Goal: Task Accomplishment & Management: Complete application form

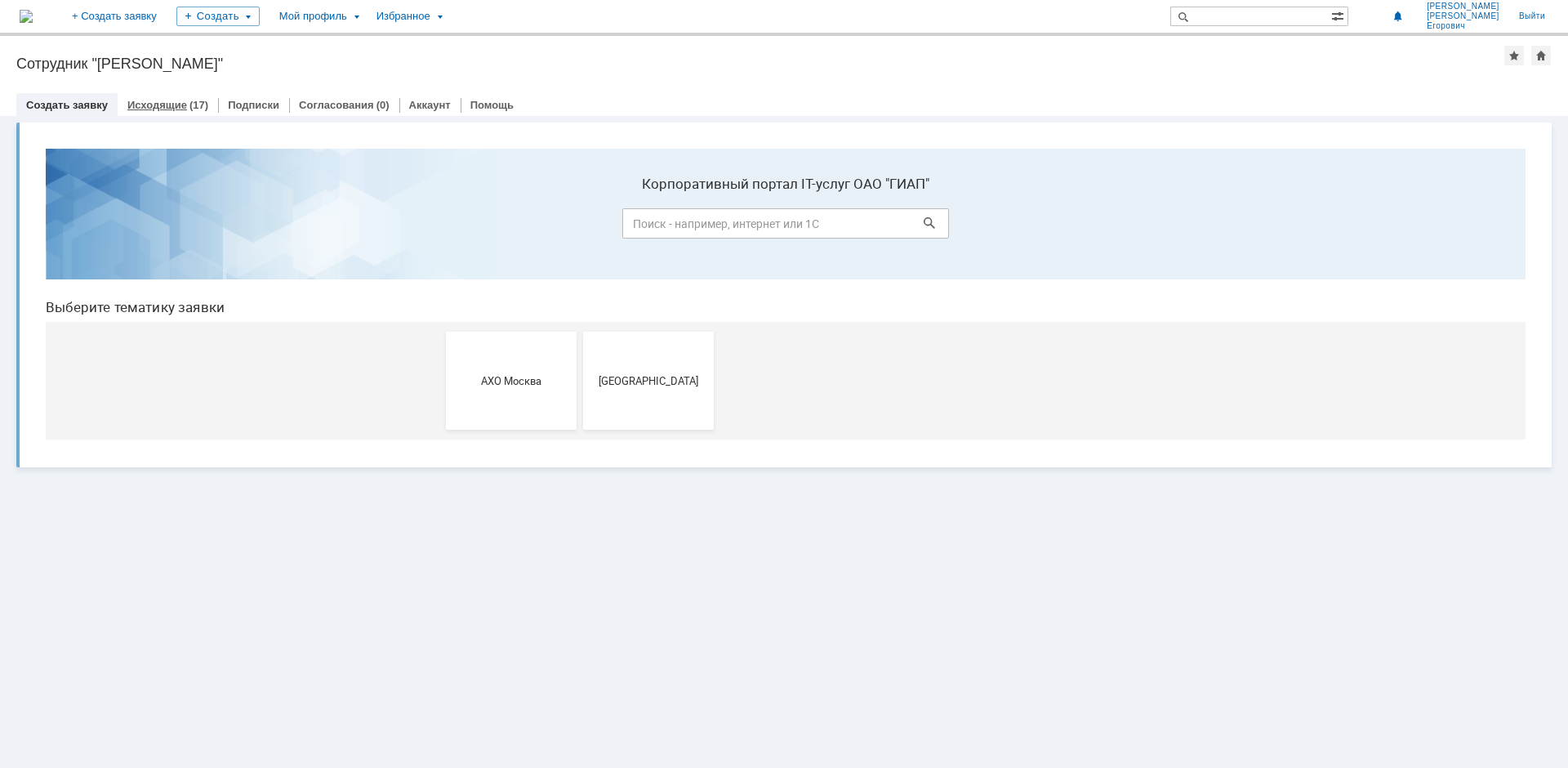
click at [164, 102] on link "Исходящие" at bounding box center [157, 104] width 59 height 12
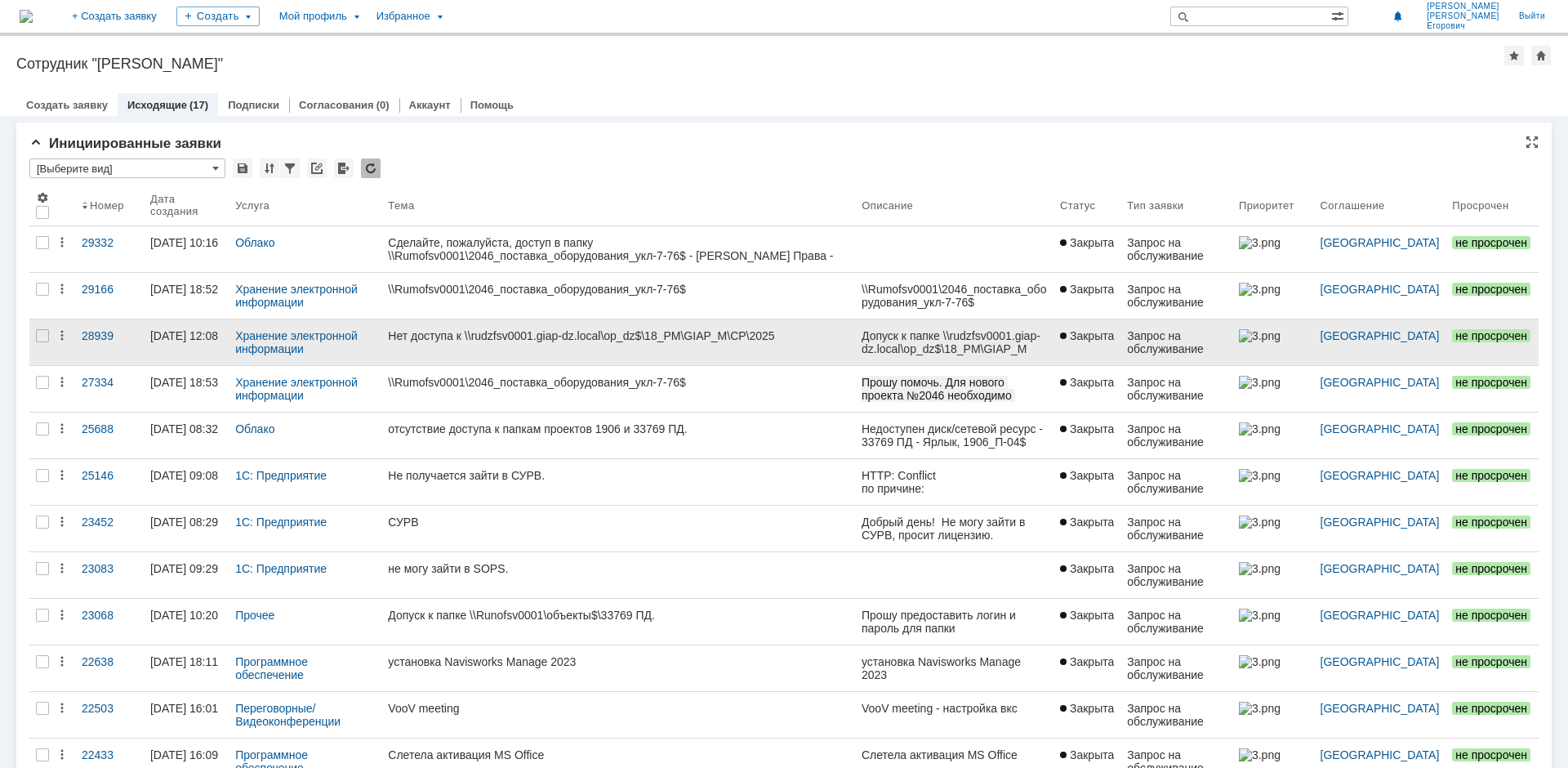
click at [640, 334] on div "Нет доступа к \\rudzfsv0001.giap-dz.local\op_dz$\18_PM\GIAP_M\CP\2025" at bounding box center [617, 336] width 460 height 13
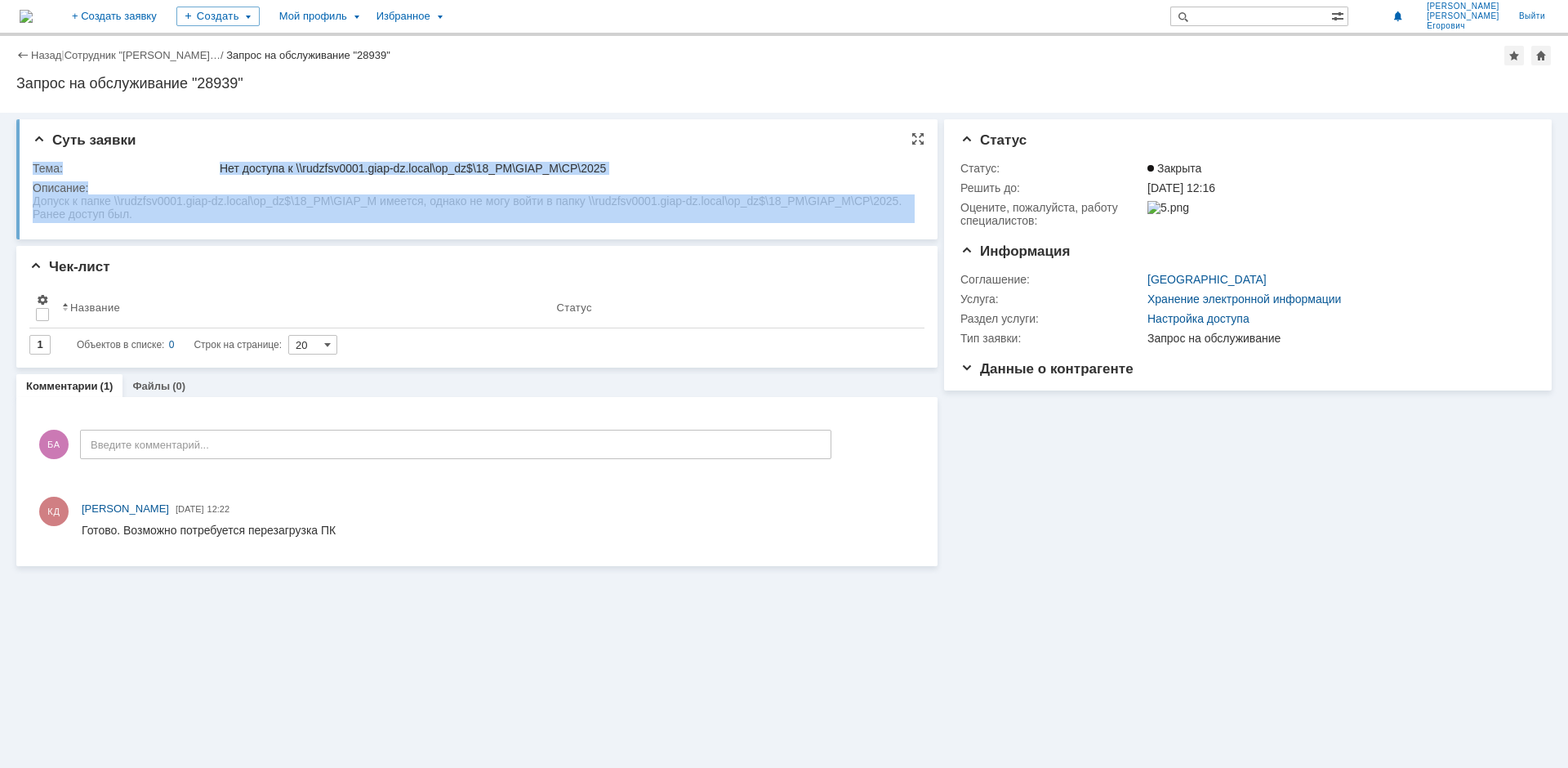
drag, startPoint x: 31, startPoint y: 201, endPoint x: 139, endPoint y: 223, distance: 110.2
click at [139, 224] on div "Суть заявки Тема: Нет доступа к \\rudzfsv0001.giap-dz.local\op_dz$\18_PM\GIAP_M…" at bounding box center [477, 179] width 921 height 120
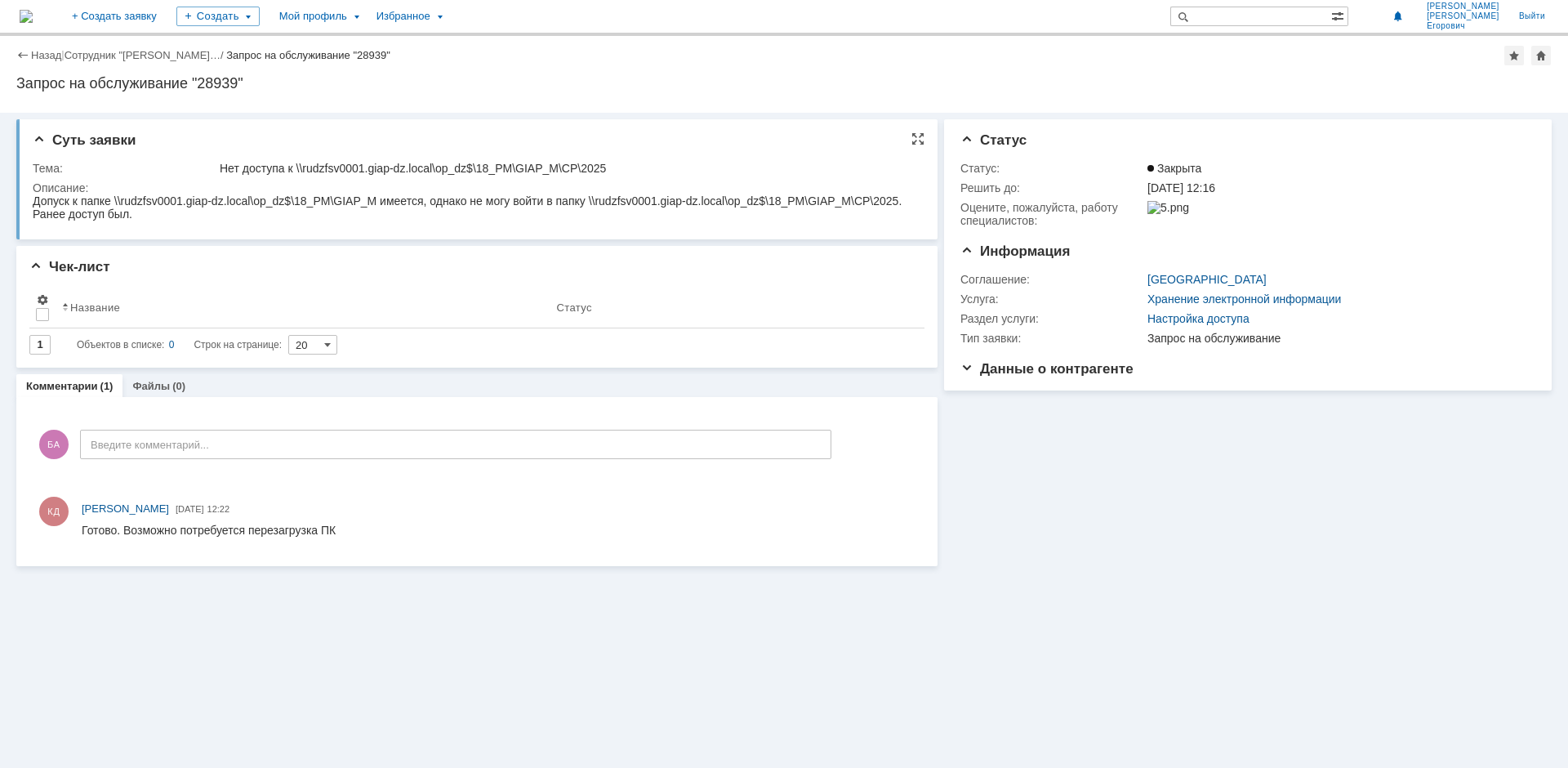
click at [147, 215] on div "Допуск к папке \\rudzfsv0001.giap-dz.local\op_dz$\18_PM\GIAP_M имеется, однако …" at bounding box center [473, 207] width 882 height 26
drag, startPoint x: 222, startPoint y: 167, endPoint x: 625, endPoint y: 174, distance: 403.1
click at [625, 174] on div "Нет доступа к \\rudzfsv0001.giap-dz.local\op_dz$\18_PM\GIAP_M\CP\2025" at bounding box center [565, 169] width 692 height 13
copy div "Нет доступа к \\rudzfsv0001.giap-dz.local\op_dz$\18_PM\GIAP_M\CP\2025"
click at [125, 187] on div "Описание:" at bounding box center [474, 188] width 883 height 13
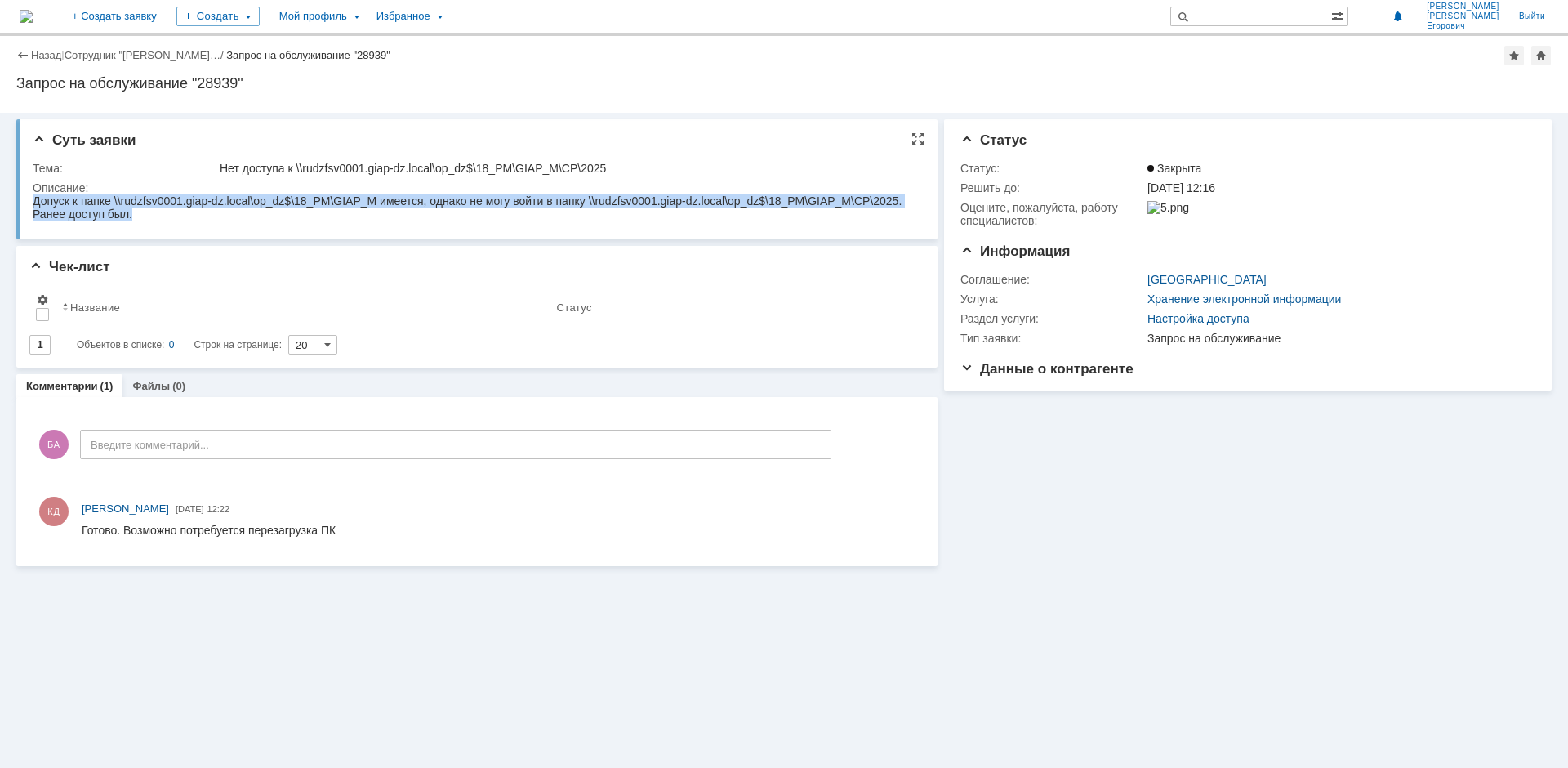
drag, startPoint x: 34, startPoint y: 203, endPoint x: 174, endPoint y: 215, distance: 140.5
click at [174, 215] on div "Допуск к папке \\rudzfsv0001.giap-dz.local\op_dz$\18_PM\GIAP_M имеется, однако …" at bounding box center [473, 207] width 882 height 26
copy div "Допуск к папке \\rudzfsv0001.giap-dz.local\op_dz$\18_PM\GIAP_M имеется, однако …"
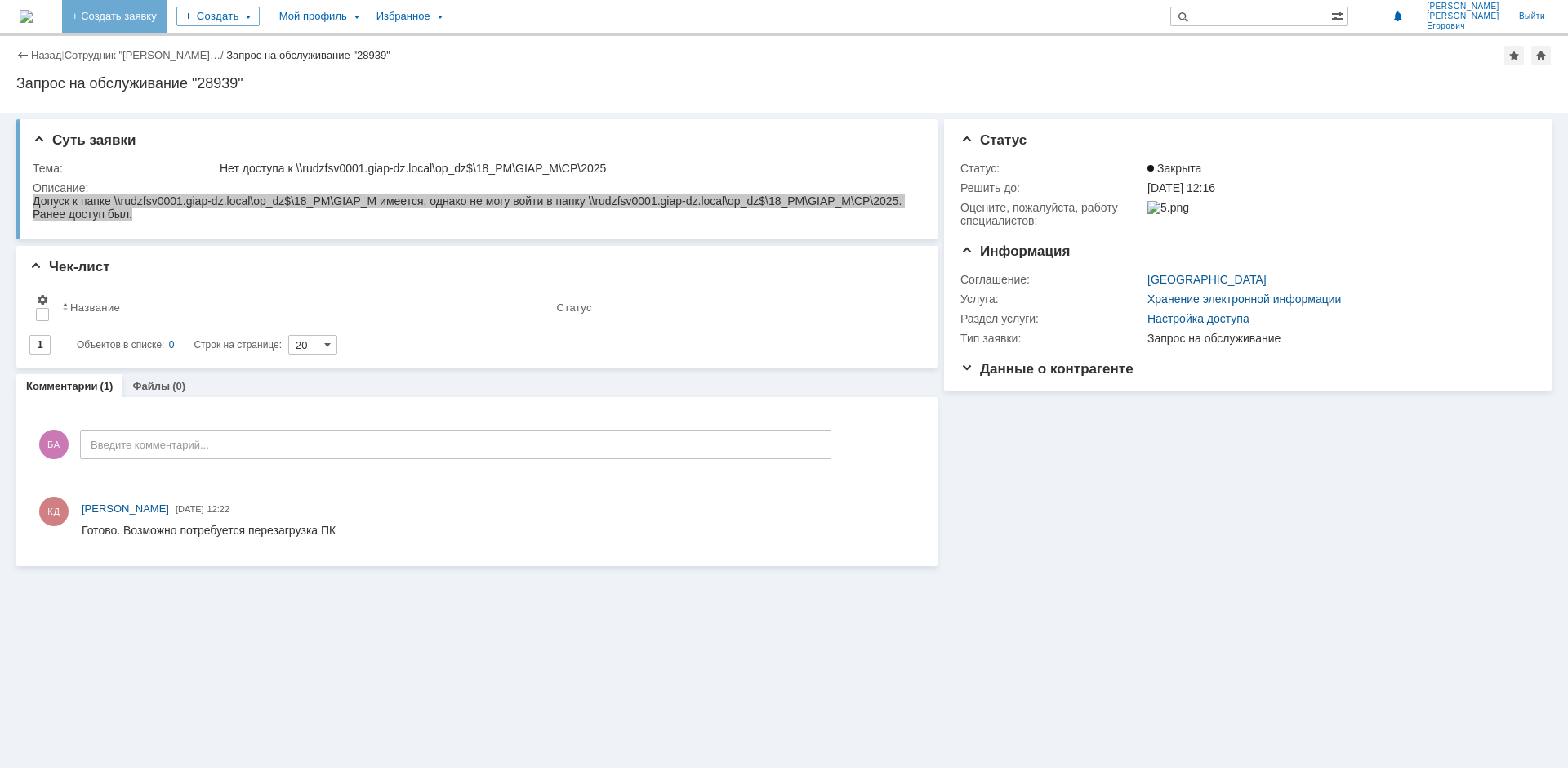
click at [167, 20] on link "+ Создать заявку" at bounding box center [114, 16] width 104 height 33
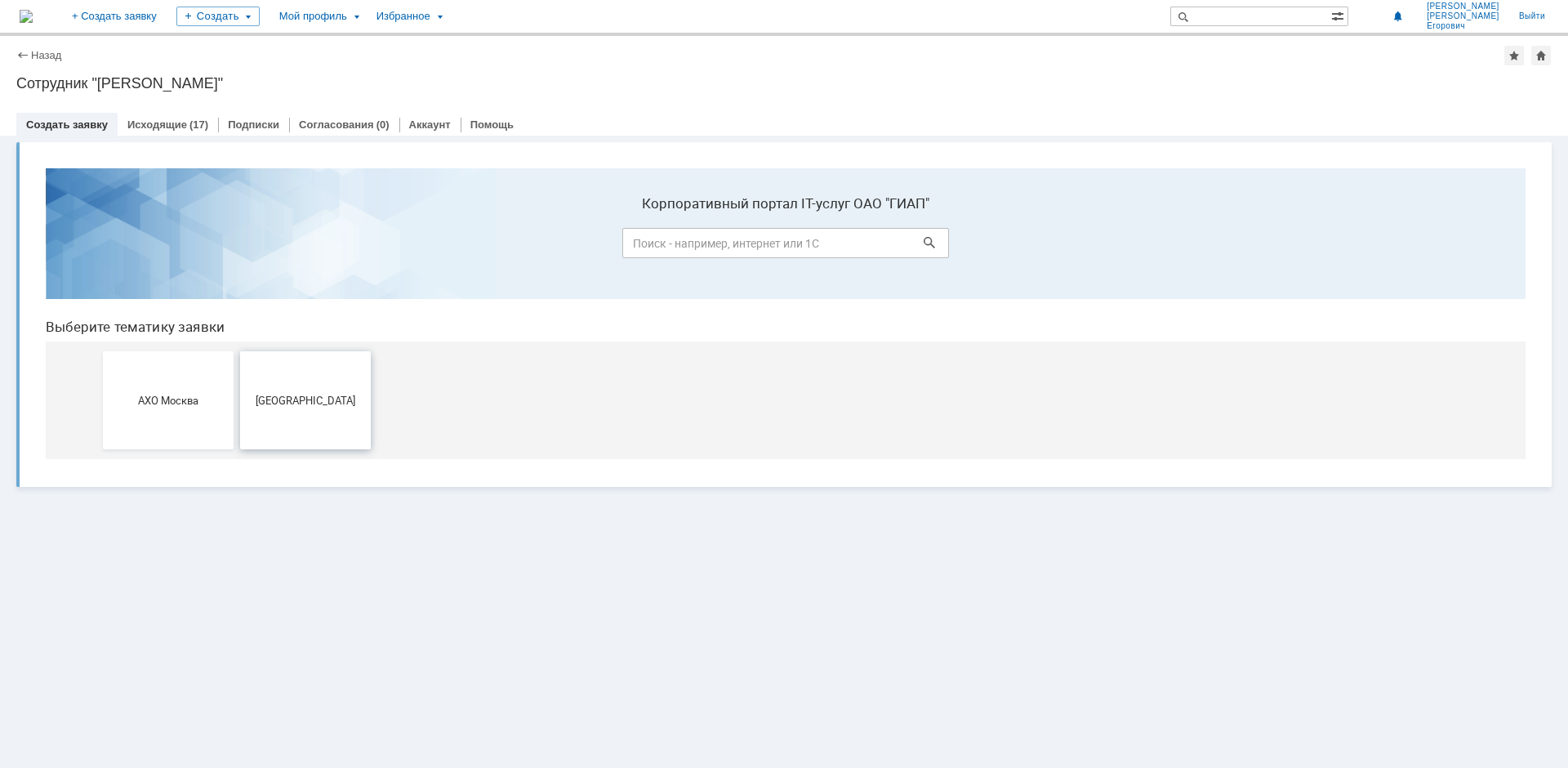
click at [269, 403] on span "[GEOGRAPHIC_DATA]" at bounding box center [305, 399] width 121 height 12
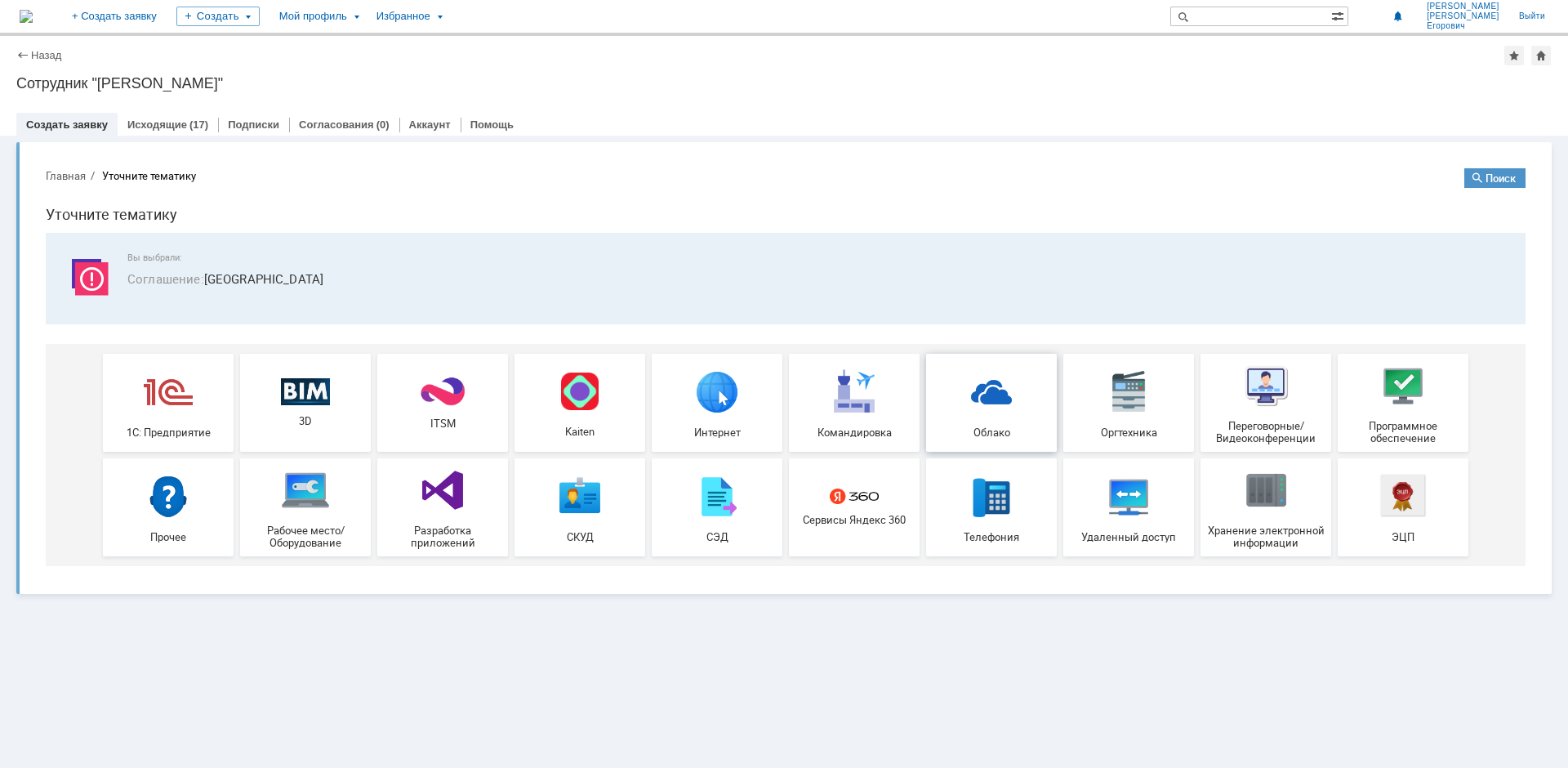
click at [843, 399] on img at bounding box center [991, 391] width 49 height 49
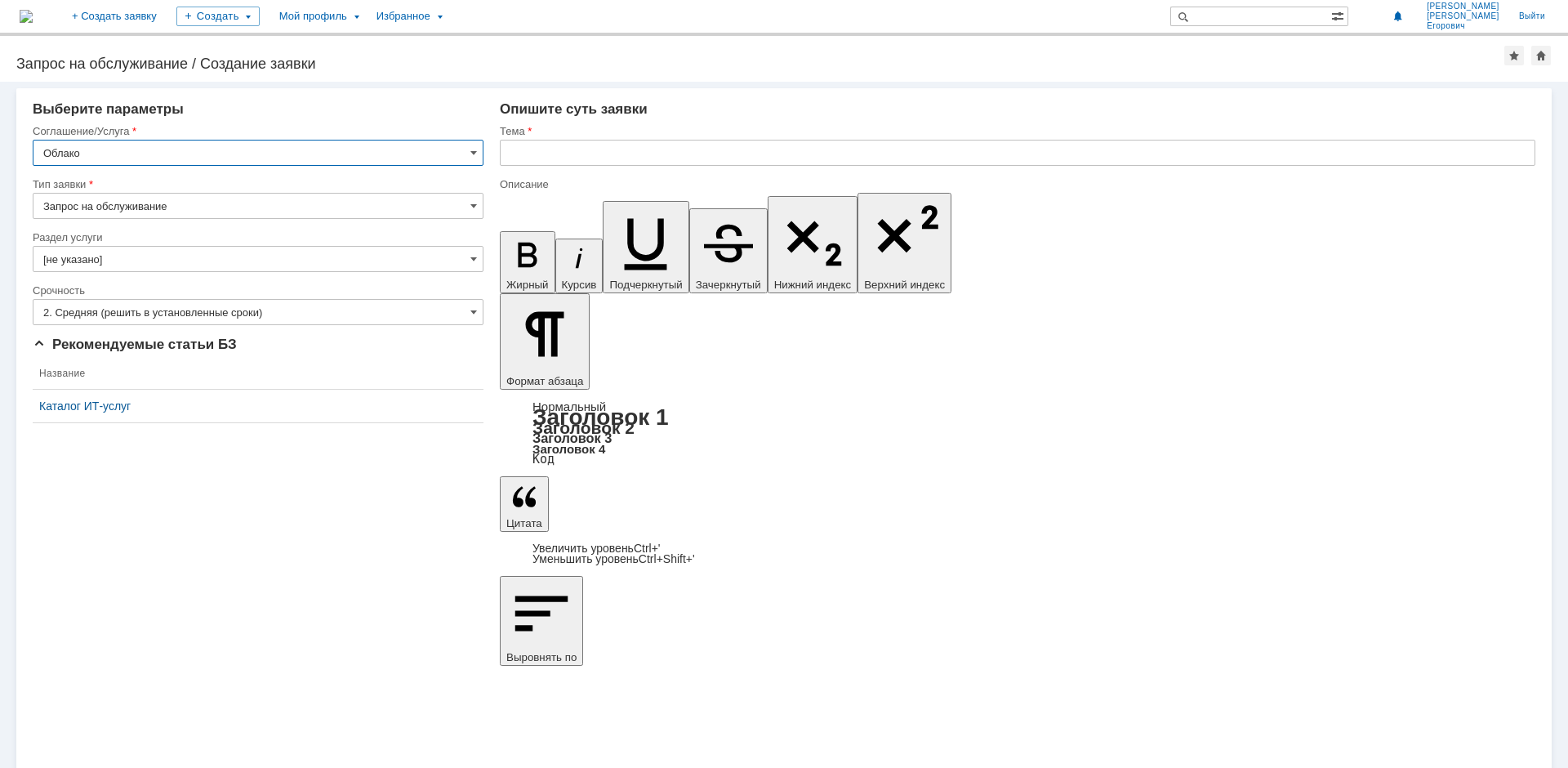
click at [478, 157] on input "Облако" at bounding box center [258, 152] width 451 height 26
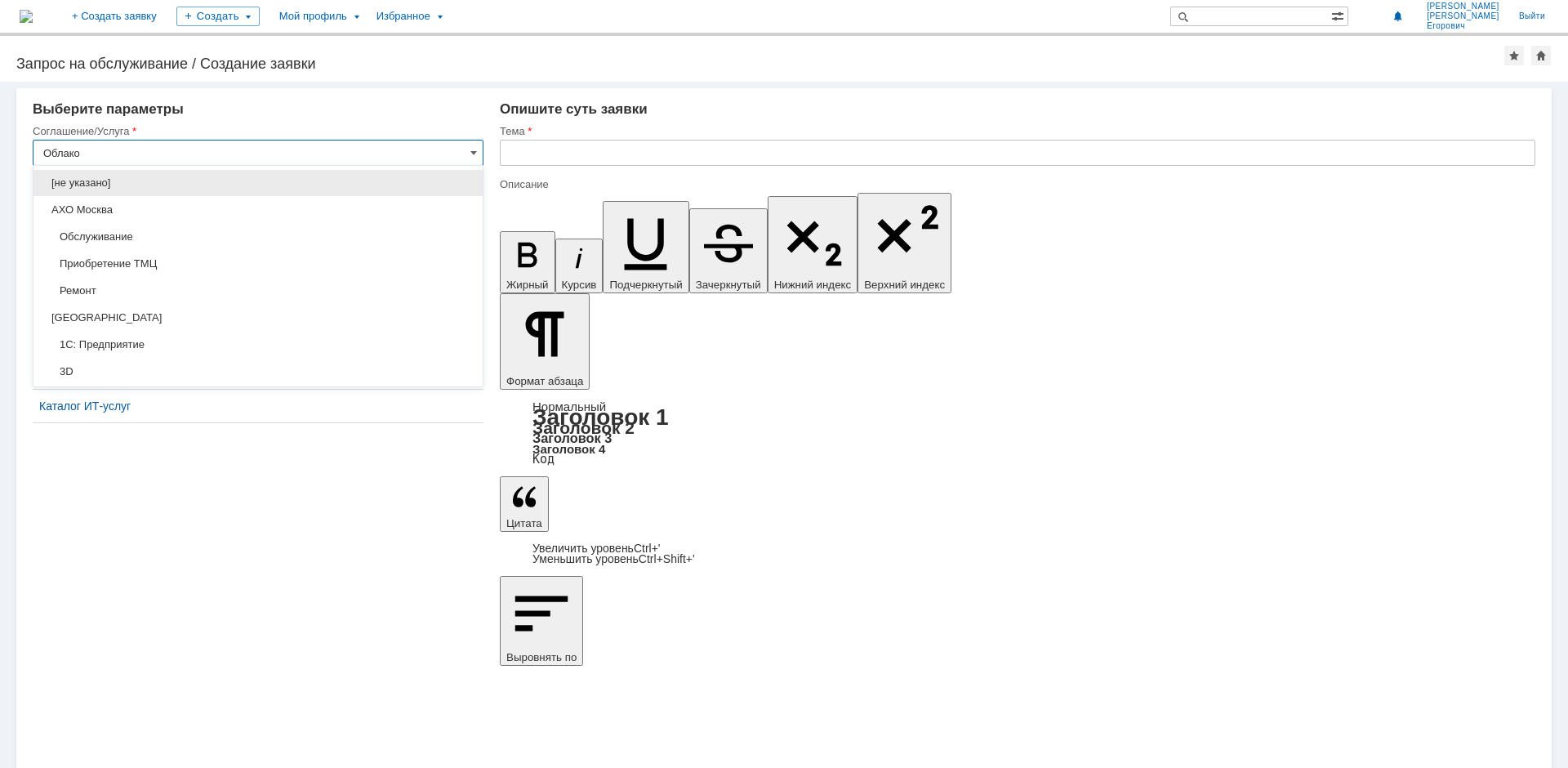
click at [559, 153] on input "text" at bounding box center [1018, 152] width 1036 height 26
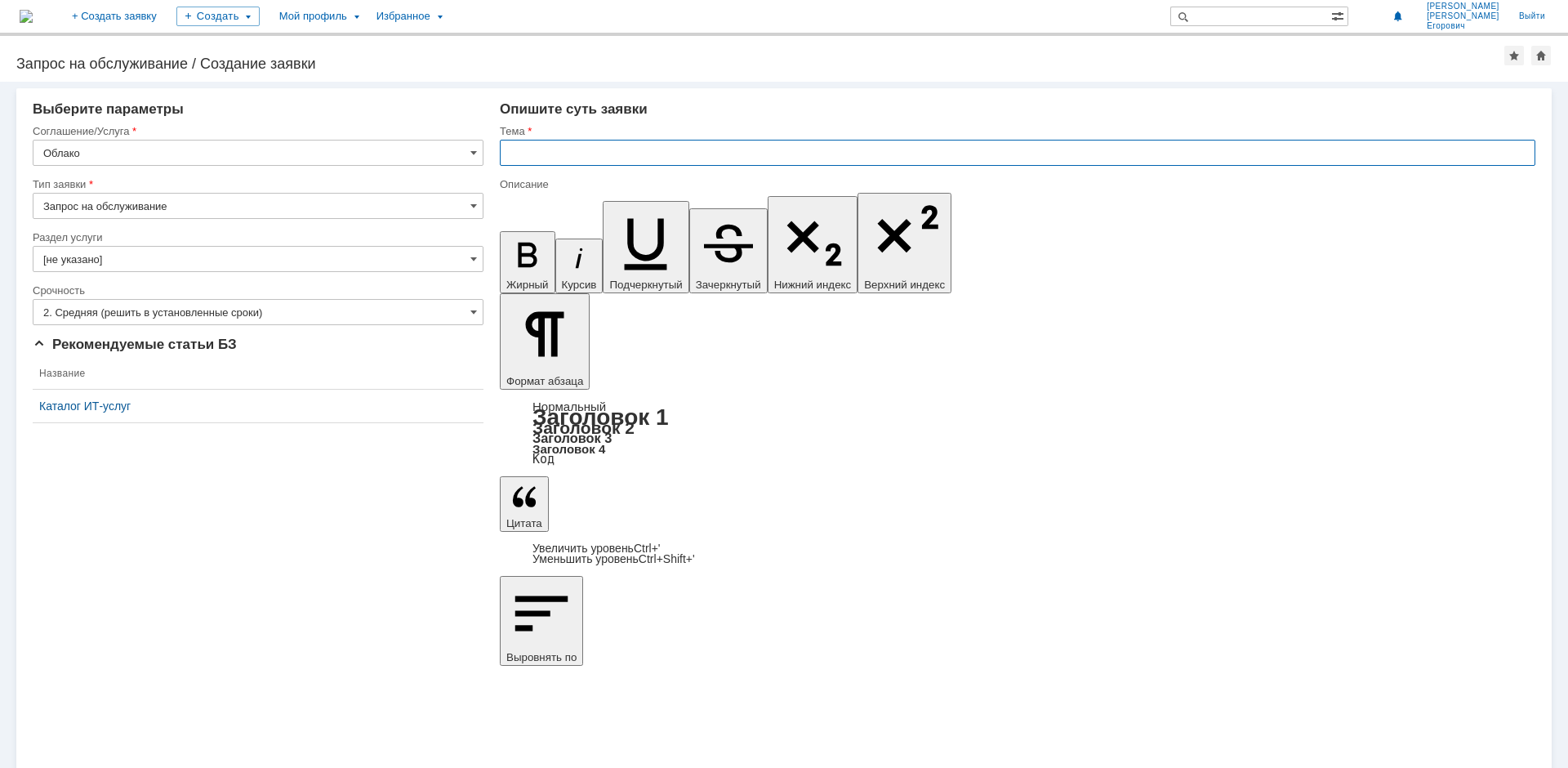
type input "Облако"
drag, startPoint x: 515, startPoint y: 5858, endPoint x: 528, endPoint y: 5846, distance: 17.7
drag, startPoint x: 957, startPoint y: 5836, endPoint x: 1387, endPoint y: 5841, distance: 430.0
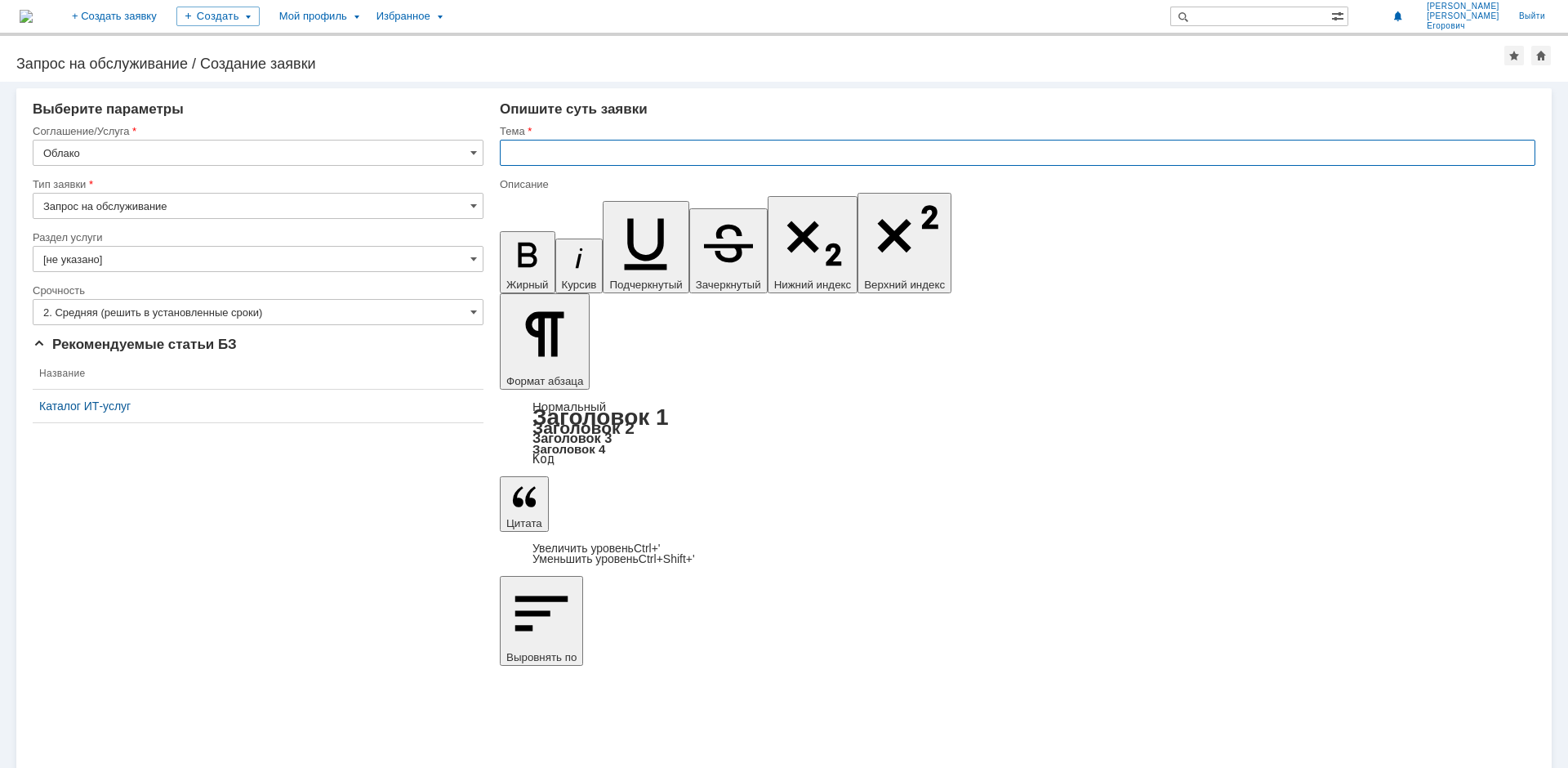
click at [690, 155] on input "text" at bounding box center [1018, 152] width 1036 height 26
drag, startPoint x: 521, startPoint y: 154, endPoint x: 581, endPoint y: 154, distance: 60.0
click at [581, 154] on input "не могу войти в папку \\rudzfsv0001.giap-dz.local\op_dz$\18_PM\GIAP_M\CP\2025." at bounding box center [1018, 152] width 1036 height 26
type input "нет доступа в папку \\rudzfsv0001.giap-dz.local\op_dz$\18_PM\GIAP_M\CP\2025."
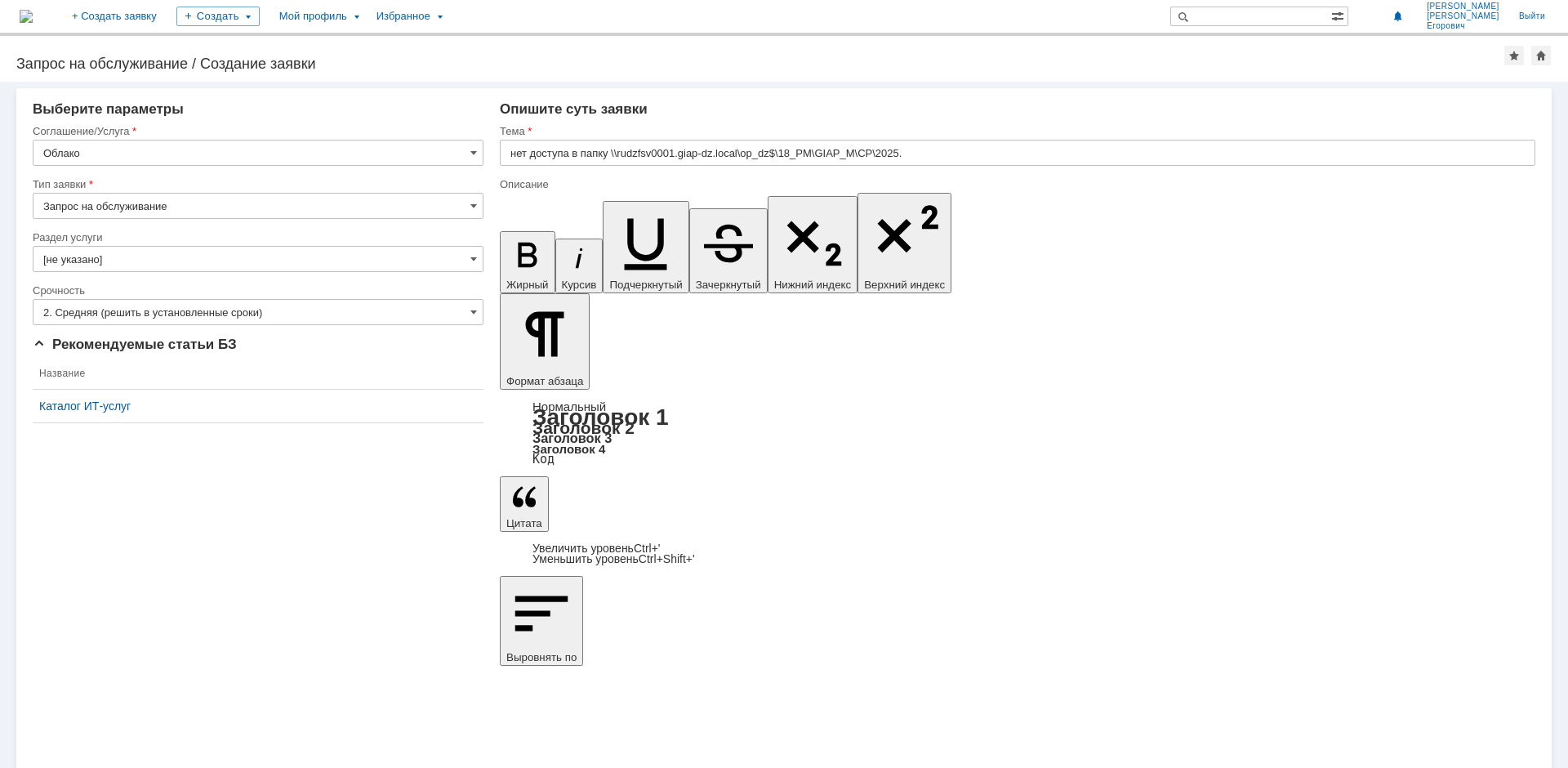
click at [357, 211] on input "Запрос на обслуживание" at bounding box center [258, 205] width 451 height 26
click at [399, 343] on div "Рекомендуемые статьи БЗ" at bounding box center [258, 344] width 451 height 16
type input "Запрос на обслуживание"
